Goal: Task Accomplishment & Management: Use online tool/utility

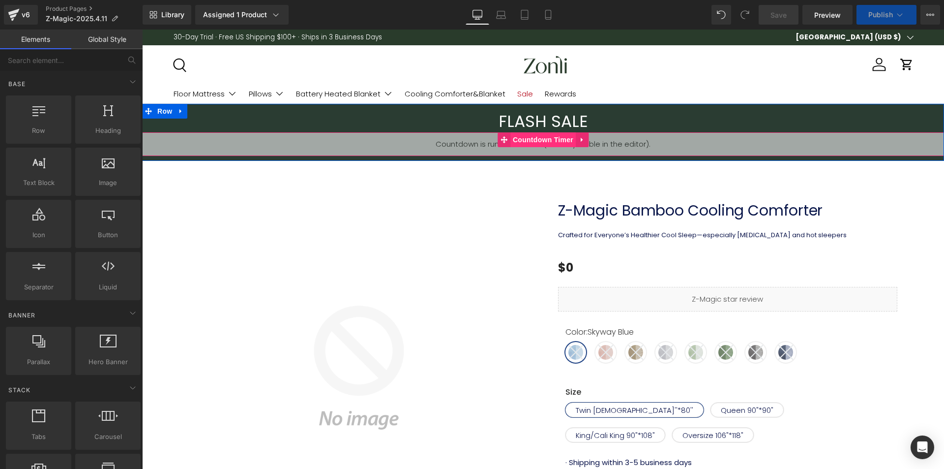
click at [534, 140] on span "Countdown Timer" at bounding box center [542, 139] width 65 height 15
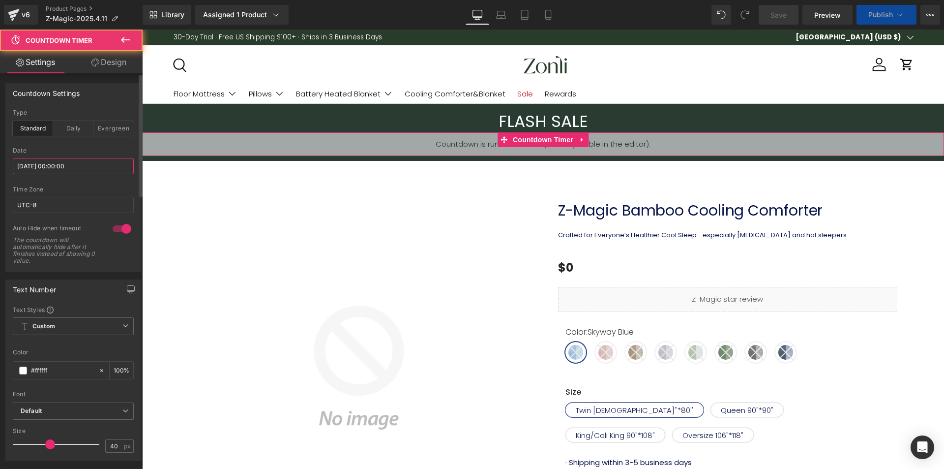
click at [68, 165] on input "2025/10/10 00:00:00" at bounding box center [73, 166] width 121 height 16
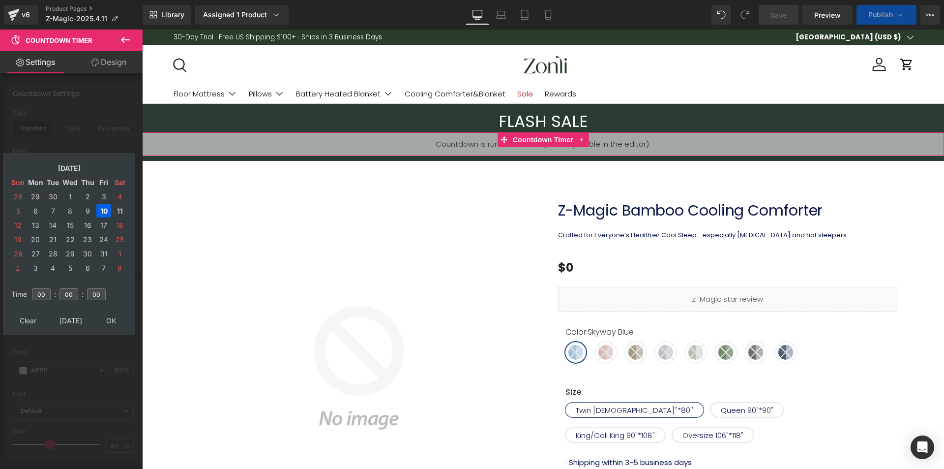
click at [117, 208] on td "11" at bounding box center [119, 210] width 15 height 13
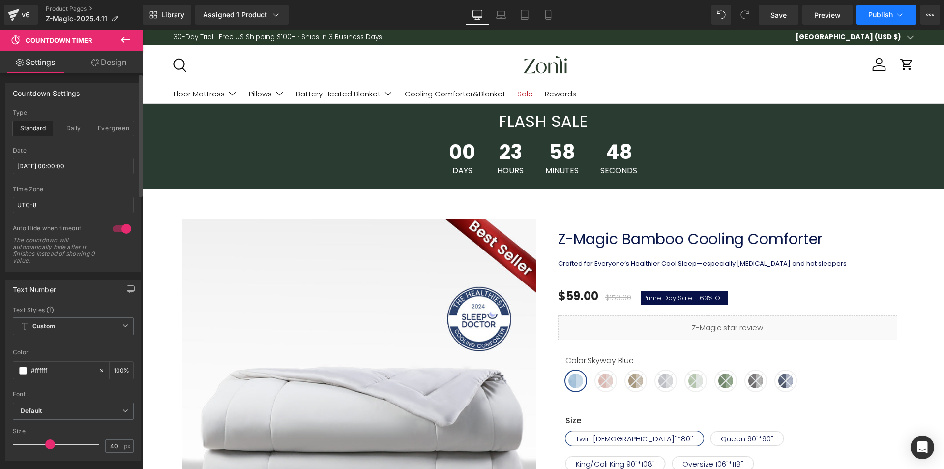
click at [894, 13] on button "Publish" at bounding box center [887, 15] width 60 height 20
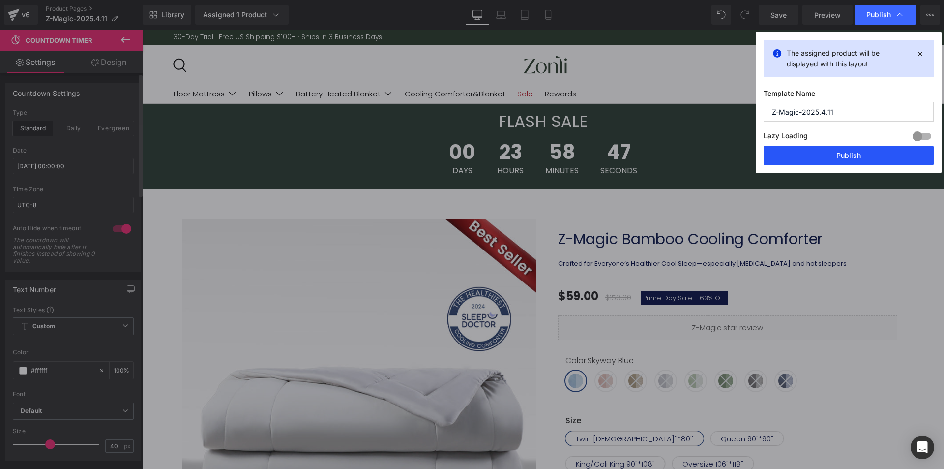
click at [851, 146] on button "Publish" at bounding box center [849, 156] width 170 height 20
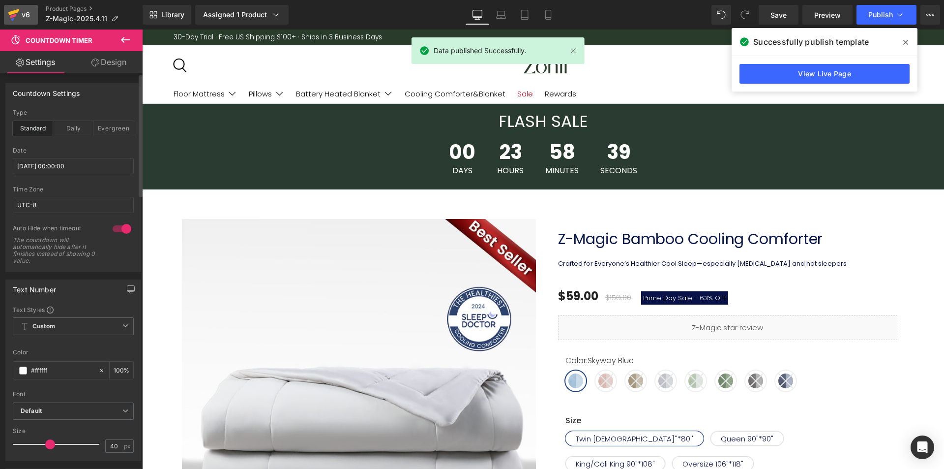
click at [22, 11] on div "v6" at bounding box center [26, 14] width 12 height 13
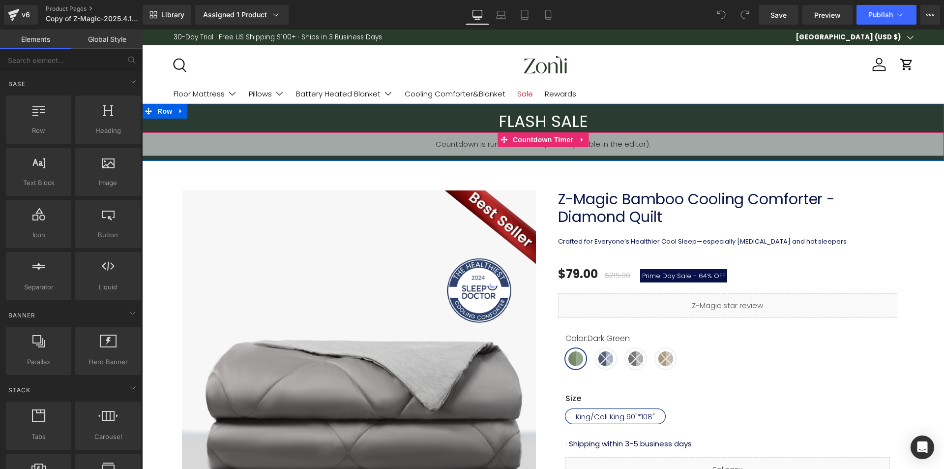
click at [535, 138] on span "Countdown Timer" at bounding box center [542, 139] width 65 height 15
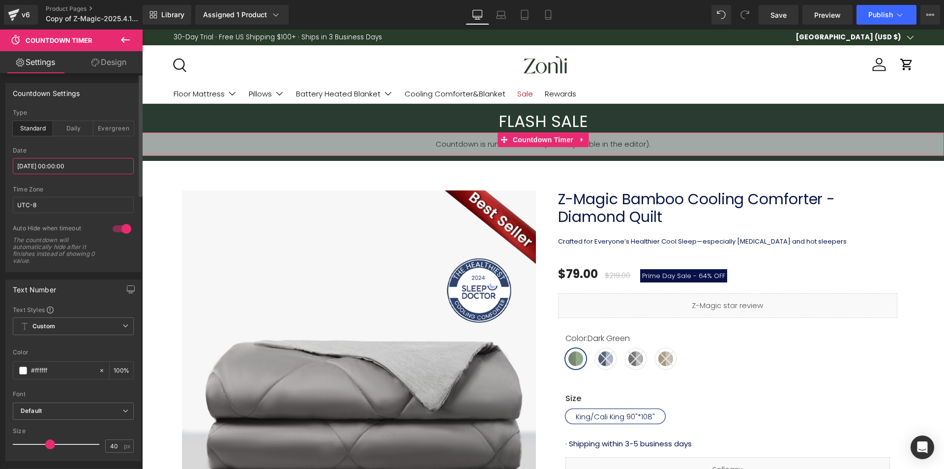
click at [72, 164] on input "2025/10/10 00:00:00" at bounding box center [73, 166] width 121 height 16
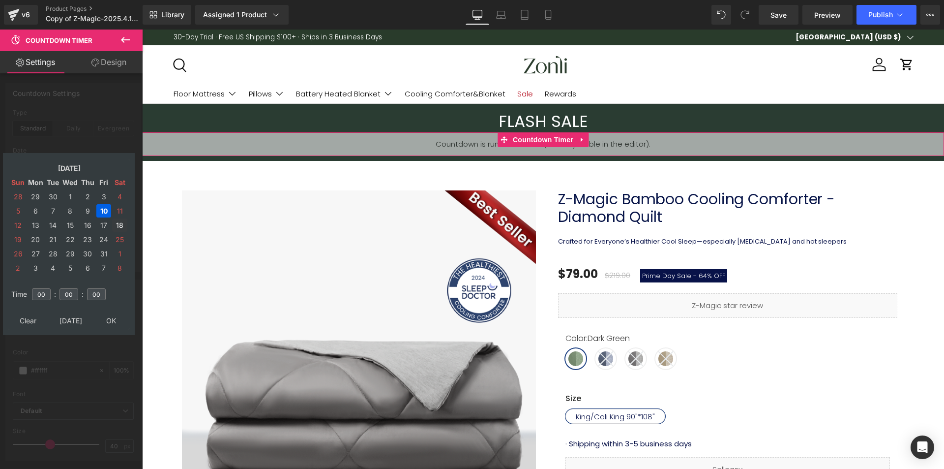
click at [119, 213] on td "11" at bounding box center [119, 210] width 15 height 13
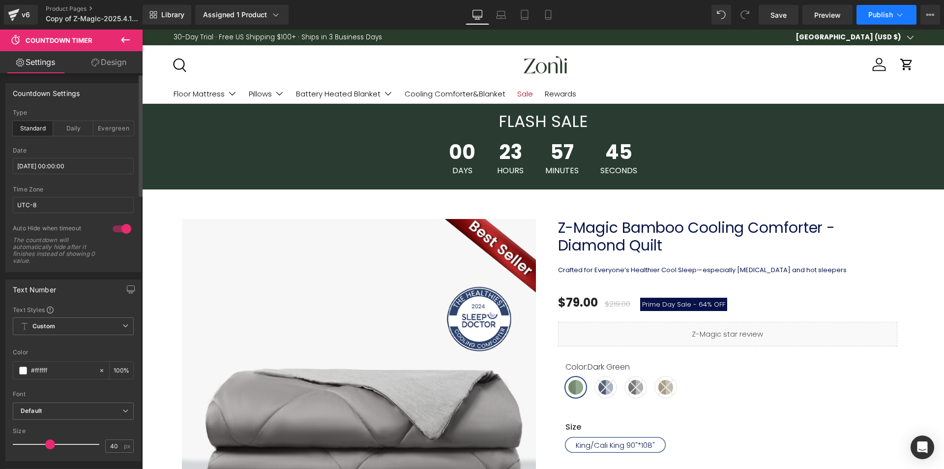
click at [893, 18] on button "Publish" at bounding box center [887, 15] width 60 height 20
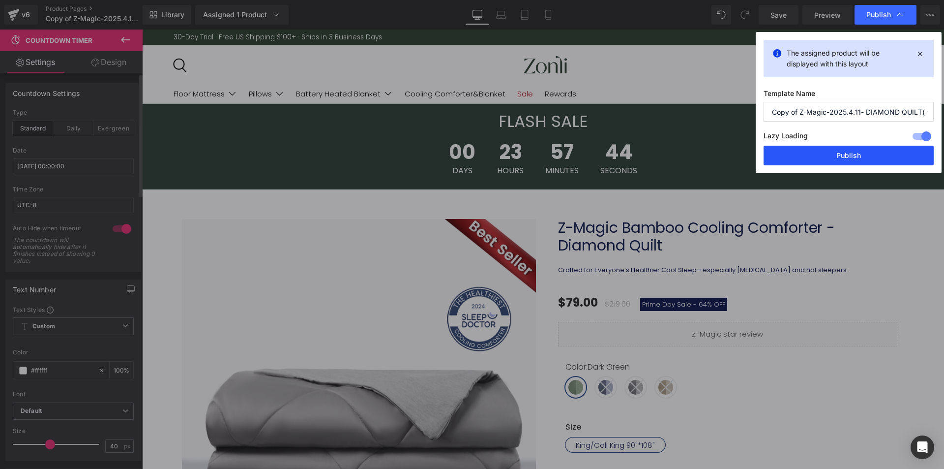
click at [866, 162] on button "Publish" at bounding box center [849, 156] width 170 height 20
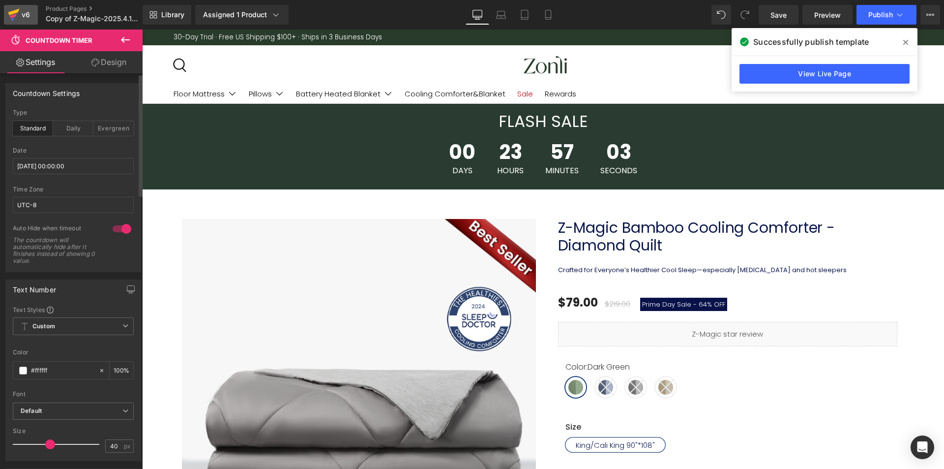
click at [23, 12] on div "v6" at bounding box center [26, 14] width 12 height 13
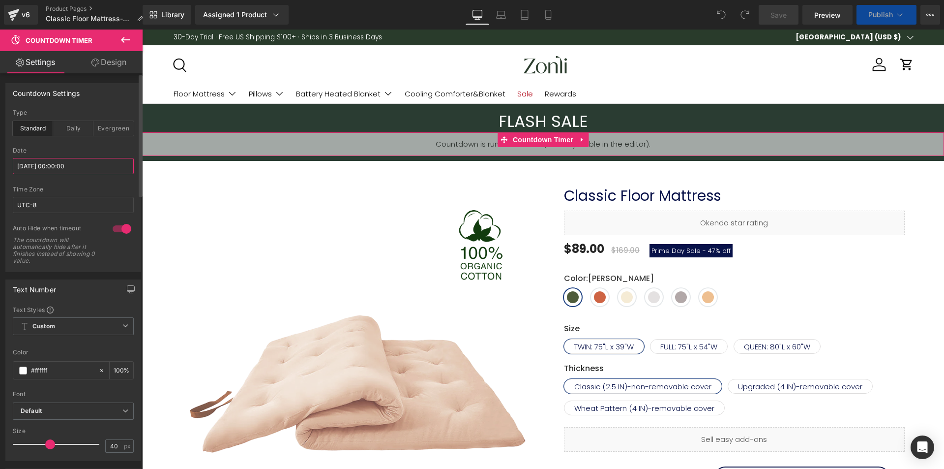
click at [70, 165] on input "2025/10/10 00:00:00" at bounding box center [73, 166] width 121 height 16
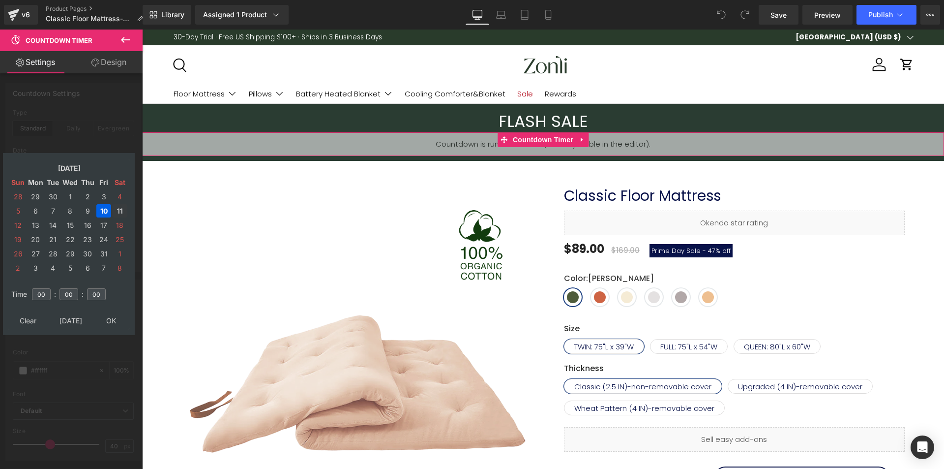
click at [115, 209] on td "11" at bounding box center [119, 210] width 15 height 13
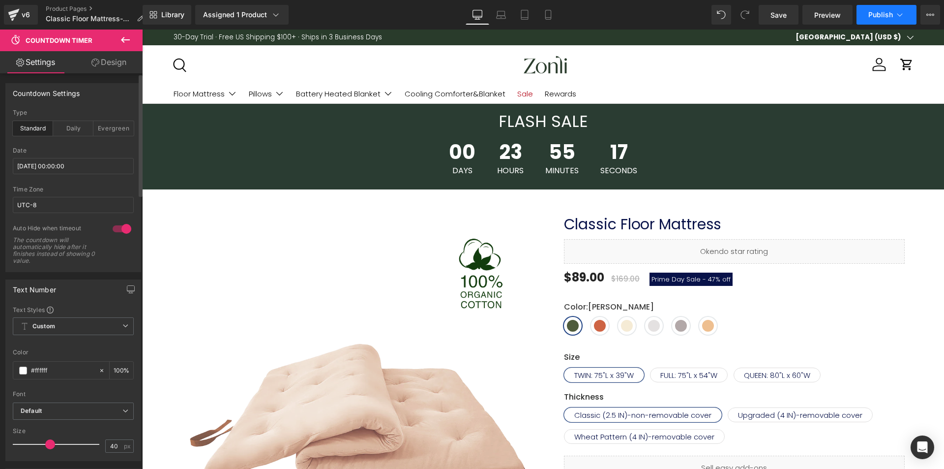
click at [895, 20] on button "Publish" at bounding box center [887, 15] width 60 height 20
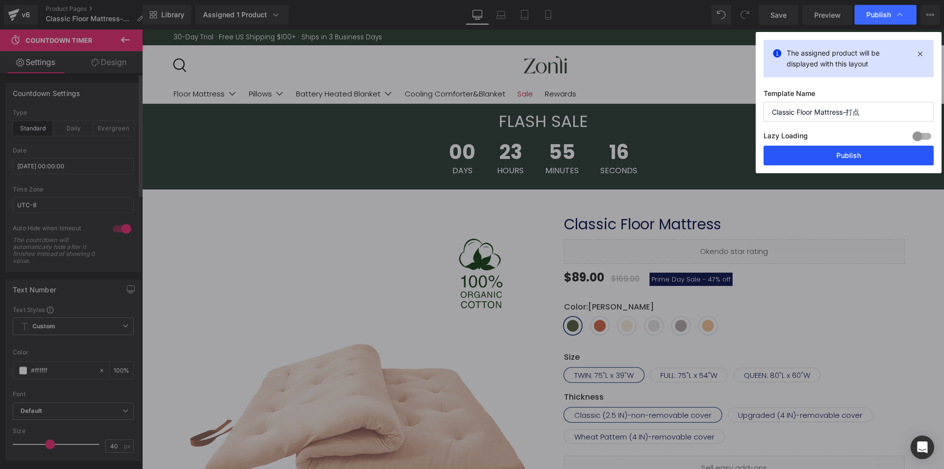
click at [840, 155] on button "Publish" at bounding box center [849, 156] width 170 height 20
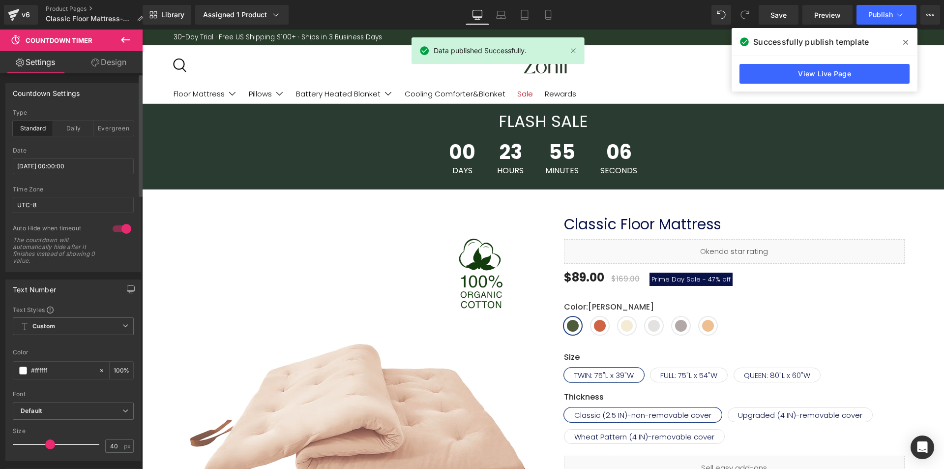
click at [905, 40] on icon at bounding box center [905, 42] width 5 height 8
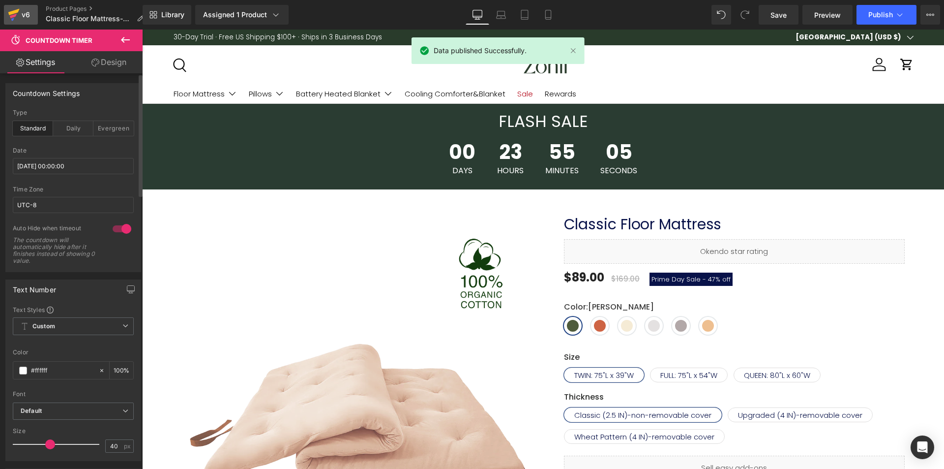
click at [32, 16] on link "v6" at bounding box center [21, 15] width 34 height 20
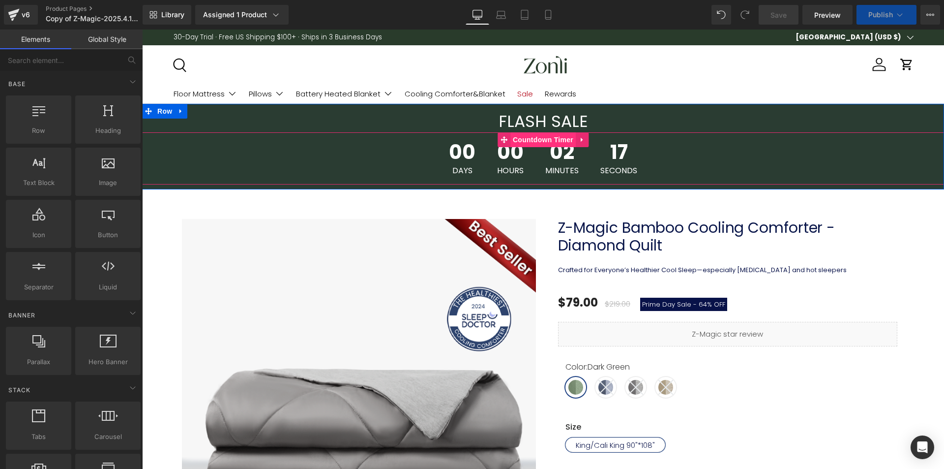
click at [542, 136] on span "Countdown Timer" at bounding box center [542, 139] width 65 height 15
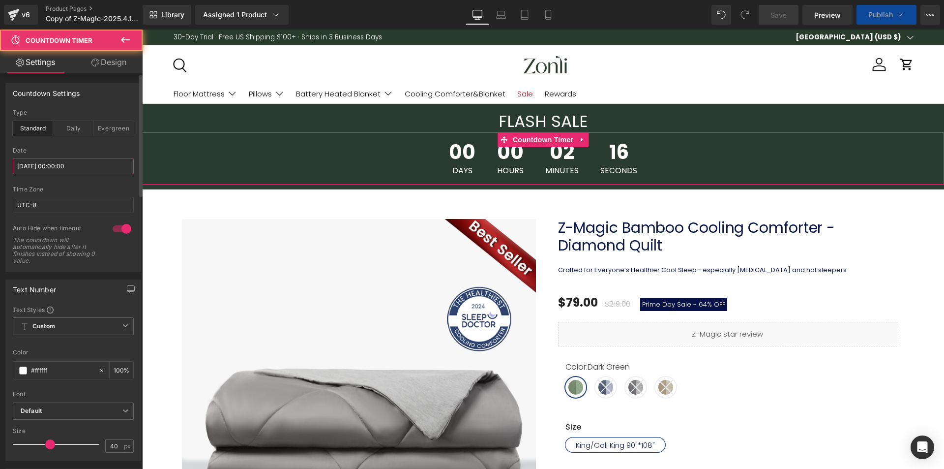
click at [57, 171] on input "[DATE] 00:00:00" at bounding box center [73, 166] width 121 height 16
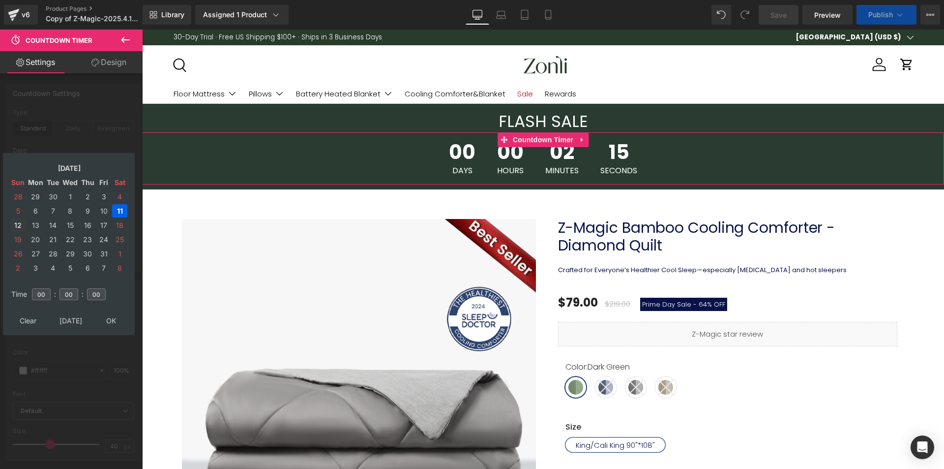
click at [14, 220] on td "12" at bounding box center [18, 224] width 16 height 13
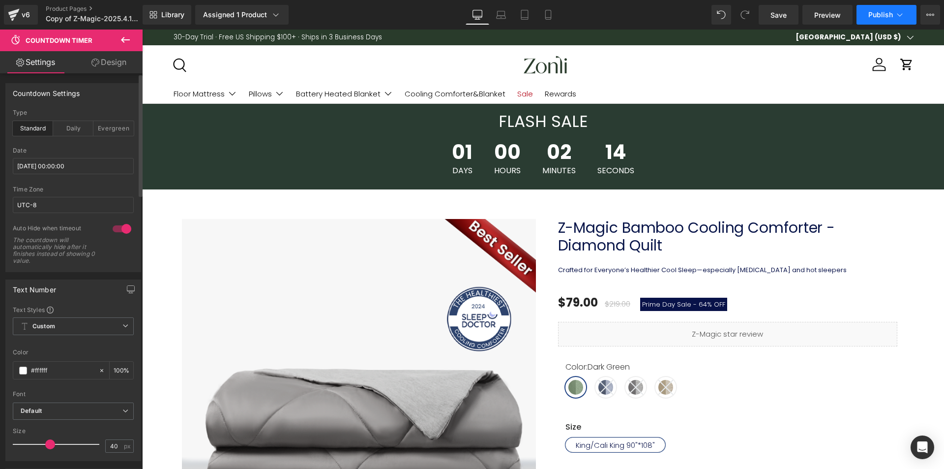
click at [886, 14] on span "Publish" at bounding box center [880, 15] width 25 height 8
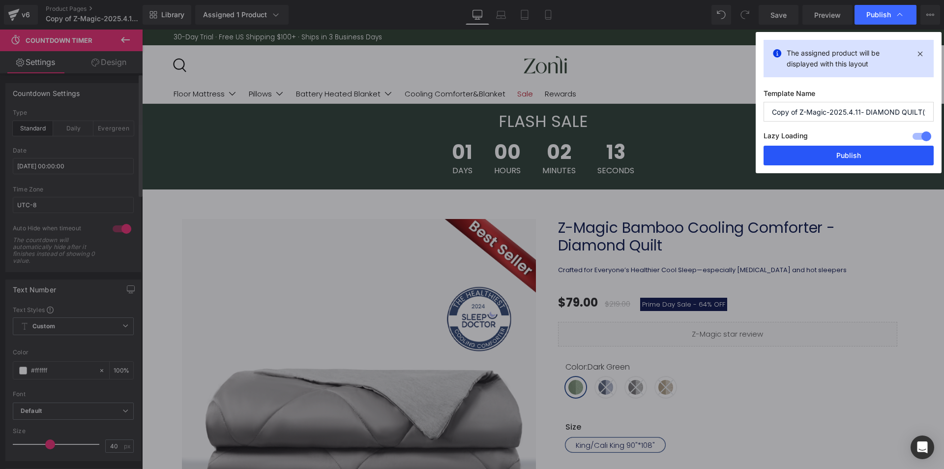
click at [846, 153] on button "Publish" at bounding box center [849, 156] width 170 height 20
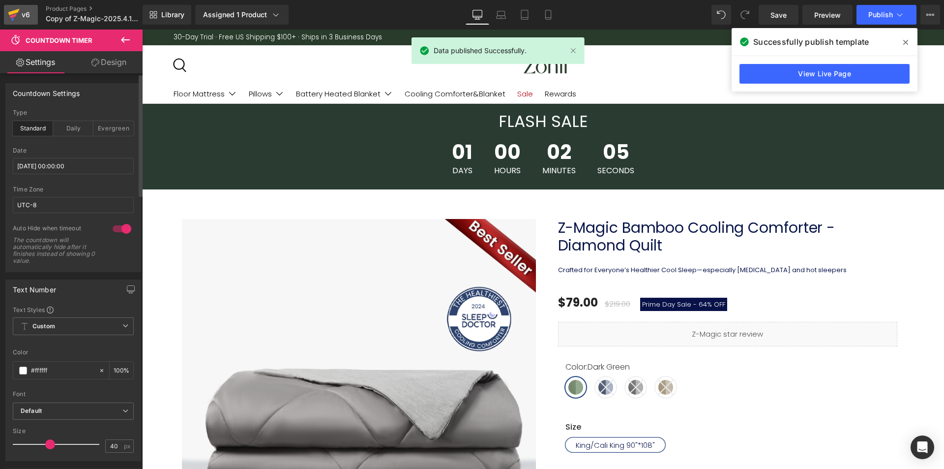
click at [14, 17] on icon at bounding box center [13, 16] width 7 height 4
